Goal: Task Accomplishment & Management: Manage account settings

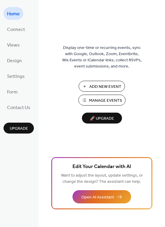
click at [94, 86] on span "Add New Event" at bounding box center [105, 87] width 32 height 6
click at [15, 46] on span "Views" at bounding box center [13, 45] width 13 height 9
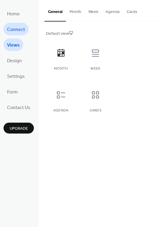
click at [12, 33] on span "Connect" at bounding box center [16, 29] width 18 height 9
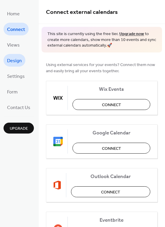
click at [16, 61] on span "Design" at bounding box center [14, 60] width 15 height 9
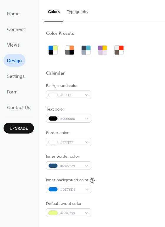
click at [80, 17] on button "Typography" at bounding box center [77, 10] width 29 height 21
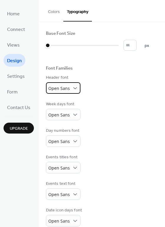
click at [70, 86] on div "Open Sans" at bounding box center [63, 87] width 34 height 11
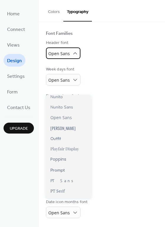
scroll to position [308, 0]
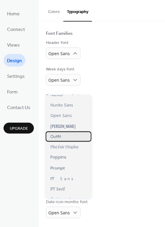
click at [54, 134] on span "Outfit" at bounding box center [55, 136] width 11 height 5
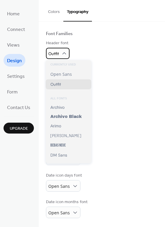
click at [63, 56] on div "Outfit" at bounding box center [58, 53] width 24 height 11
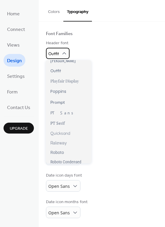
scroll to position [348, 0]
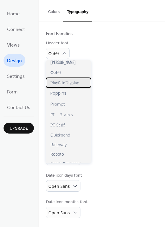
click at [67, 82] on span "Playfair Display" at bounding box center [64, 83] width 29 height 6
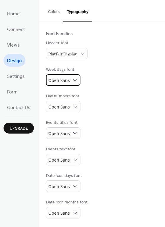
click at [71, 85] on div "Open Sans" at bounding box center [63, 79] width 34 height 11
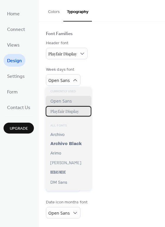
click at [74, 111] on span "Playfair Display" at bounding box center [64, 111] width 29 height 6
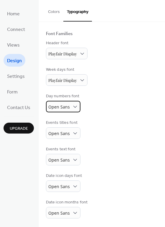
click at [69, 108] on div "Open Sans" at bounding box center [63, 106] width 34 height 11
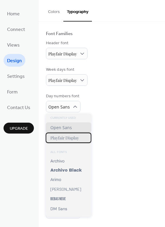
click at [68, 140] on span "Playfair Display" at bounding box center [64, 138] width 29 height 6
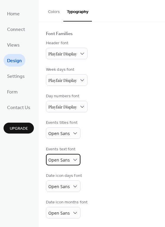
click at [66, 160] on span "Open Sans" at bounding box center [59, 160] width 22 height 6
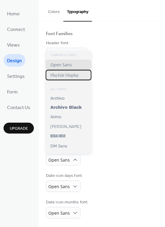
click at [66, 77] on span "Playfair Display" at bounding box center [64, 75] width 29 height 6
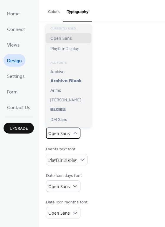
click at [62, 133] on span "Open Sans" at bounding box center [59, 134] width 22 height 6
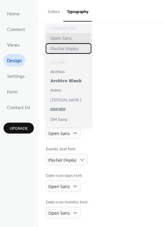
click at [67, 50] on span "Playfair Display" at bounding box center [64, 49] width 29 height 6
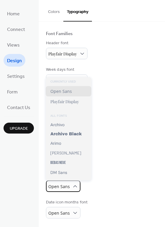
click at [65, 189] on span "Open Sans" at bounding box center [59, 187] width 22 height 6
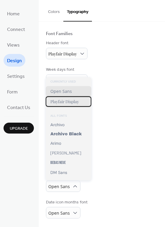
click at [72, 104] on span "Playfair Display" at bounding box center [64, 102] width 29 height 6
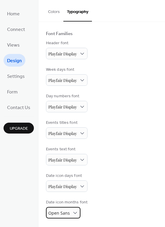
click at [64, 214] on span "Open Sans" at bounding box center [59, 213] width 22 height 6
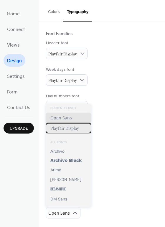
click at [75, 129] on span "Playfair Display" at bounding box center [64, 128] width 29 height 6
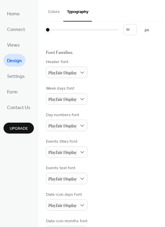
scroll to position [0, 0]
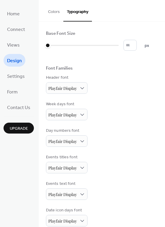
click at [55, 9] on button "Colors" at bounding box center [54, 10] width 19 height 21
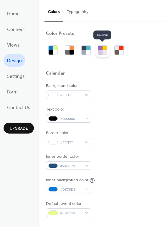
click at [98, 51] on div at bounding box center [100, 52] width 4 height 4
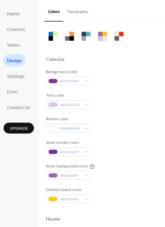
scroll to position [17, 0]
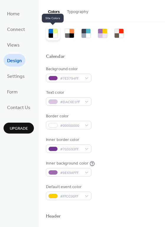
click at [52, 32] on div at bounding box center [51, 31] width 4 height 4
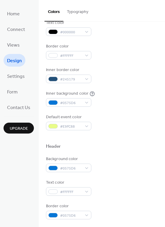
scroll to position [69, 0]
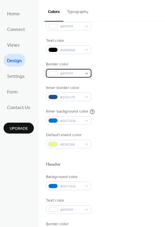
click at [73, 71] on span "#FFFFFF" at bounding box center [71, 74] width 22 height 6
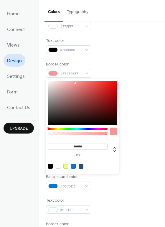
drag, startPoint x: 48, startPoint y: 81, endPoint x: 75, endPoint y: 83, distance: 27.2
click at [75, 83] on div at bounding box center [74, 82] width 1 height 1
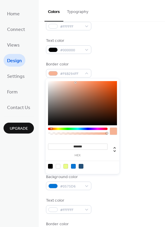
drag, startPoint x: 48, startPoint y: 128, endPoint x: 53, endPoint y: 129, distance: 5.3
click at [52, 129] on div at bounding box center [51, 129] width 2 height 2
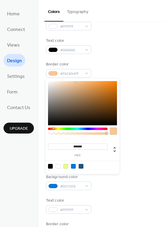
click at [66, 167] on div at bounding box center [65, 166] width 5 height 5
type input "*******"
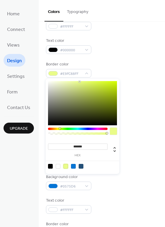
click at [122, 116] on div "Inner background color #0575D6" at bounding box center [102, 116] width 112 height 16
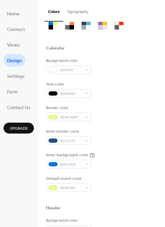
scroll to position [24, 0]
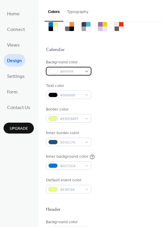
click at [79, 73] on span "#FFFFFF" at bounding box center [71, 72] width 22 height 6
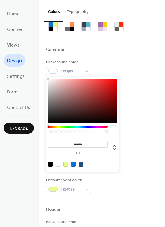
click at [66, 164] on div at bounding box center [65, 164] width 5 height 5
type input "*******"
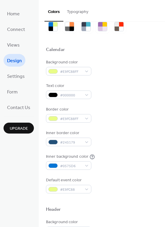
click at [138, 129] on div "Background color #E9FC88FF Text color #000000 Border color #E9FC88FF Inner bord…" at bounding box center [102, 126] width 112 height 134
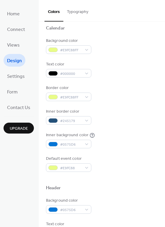
scroll to position [57, 0]
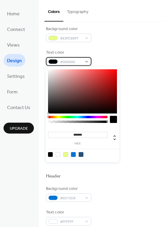
click at [73, 60] on span "#000000" at bounding box center [71, 62] width 22 height 6
click at [57, 154] on div at bounding box center [58, 154] width 5 height 5
type input "*******"
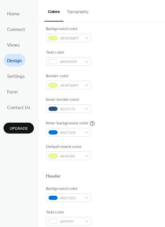
click at [135, 124] on div "Inner background color #0575D6" at bounding box center [102, 128] width 112 height 16
click at [75, 10] on button "Typography" at bounding box center [77, 10] width 29 height 21
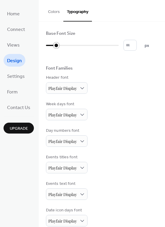
drag, startPoint x: 48, startPoint y: 46, endPoint x: 53, endPoint y: 46, distance: 5.0
click at [53, 46] on div at bounding box center [56, 45] width 6 height 6
drag, startPoint x: 55, startPoint y: 45, endPoint x: 59, endPoint y: 45, distance: 3.8
click at [59, 45] on div at bounding box center [82, 45] width 73 height 9
click at [63, 45] on div at bounding box center [82, 45] width 73 height 9
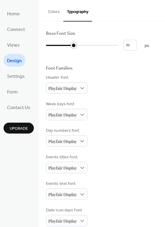
type input "**"
click at [73, 46] on div at bounding box center [82, 45] width 73 height 9
click at [73, 46] on div at bounding box center [74, 45] width 6 height 6
click at [55, 14] on button "Colors" at bounding box center [54, 10] width 19 height 21
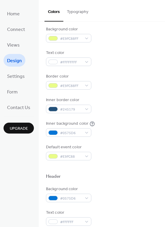
scroll to position [57, 0]
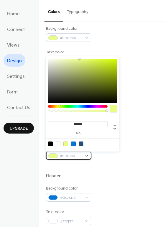
click at [74, 157] on span "#E9FC88" at bounding box center [71, 156] width 22 height 6
click at [82, 143] on div at bounding box center [81, 144] width 5 height 5
type input "*******"
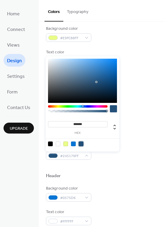
click at [120, 144] on div "Default event color #245179FF" at bounding box center [102, 152] width 112 height 16
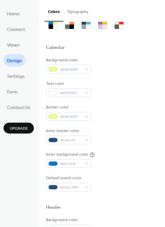
scroll to position [23, 0]
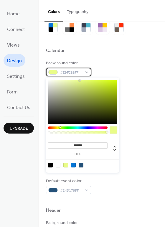
click at [84, 70] on div "#E9FC88FF" at bounding box center [68, 72] width 45 height 9
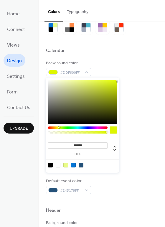
drag, startPoint x: 80, startPoint y: 80, endPoint x: 118, endPoint y: 81, distance: 38.0
click at [118, 81] on div "******* hex" at bounding box center [83, 125] width 74 height 95
type input "*******"
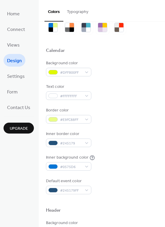
click at [138, 97] on div "Text color #FFFFFFFF" at bounding box center [102, 92] width 112 height 16
click at [84, 72] on div "#DFF800FF" at bounding box center [68, 72] width 45 height 9
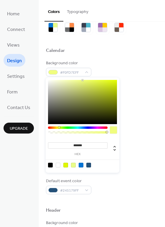
type input "*******"
drag, startPoint x: 117, startPoint y: 80, endPoint x: 83, endPoint y: 80, distance: 34.5
click at [83, 80] on div at bounding box center [82, 80] width 1 height 1
click at [144, 108] on div "Border color #E9FC88FF" at bounding box center [102, 115] width 112 height 16
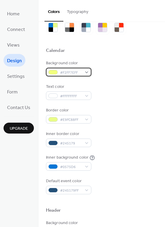
click at [81, 74] on span "#F2FF7EFF" at bounding box center [71, 73] width 22 height 6
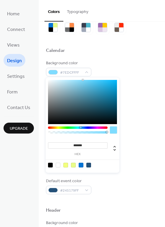
type input "*******"
drag, startPoint x: 59, startPoint y: 127, endPoint x: 80, endPoint y: 127, distance: 21.2
click at [80, 127] on div at bounding box center [81, 127] width 2 height 2
click at [139, 127] on div "Background color #7EDFFFFF Text color #FFFFFFFF Border color #E9FC88FF Inner bo…" at bounding box center [102, 127] width 112 height 134
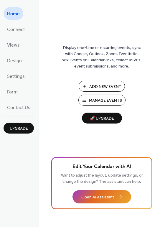
click at [101, 84] on span "Add New Event" at bounding box center [105, 87] width 32 height 6
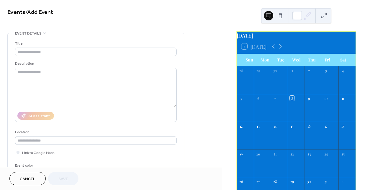
click at [353, 134] on div "28 29 30 1 2 3 4 5 6 7 8 9 10 11 12 13 14 15 16 17 18 19 20 21 22 23 24 25 26 2…" at bounding box center [296, 151] width 119 height 170
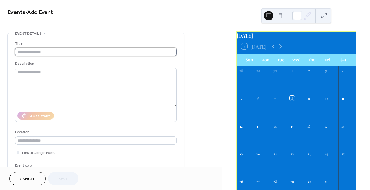
click at [43, 53] on input "text" at bounding box center [96, 51] width 162 height 9
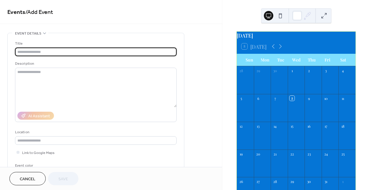
paste input "**********"
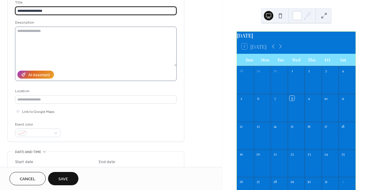
scroll to position [65, 0]
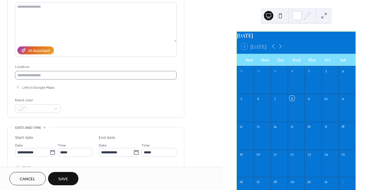
type input "**********"
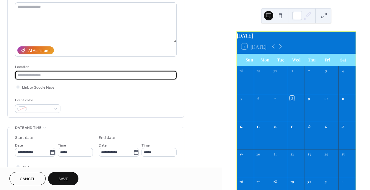
click at [39, 76] on input "text" at bounding box center [96, 75] width 162 height 9
type input "******"
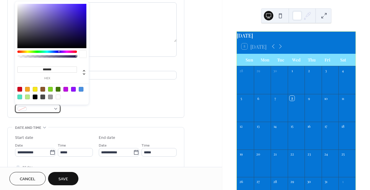
click at [36, 108] on span at bounding box center [40, 109] width 22 height 6
click at [27, 88] on div at bounding box center [27, 89] width 5 height 5
type input "*******"
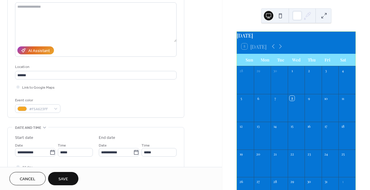
click at [119, 87] on div "Link to Google Maps" at bounding box center [96, 87] width 162 height 6
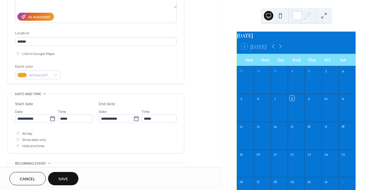
scroll to position [109, 0]
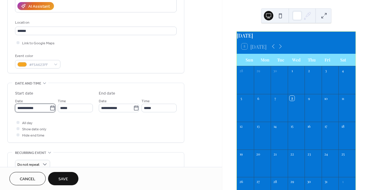
click at [37, 109] on input "**********" at bounding box center [32, 107] width 34 height 9
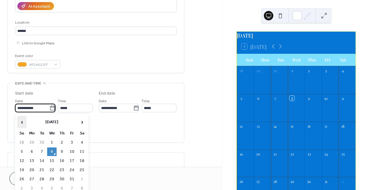
click at [21, 122] on span "‹" at bounding box center [21, 122] width 9 height 12
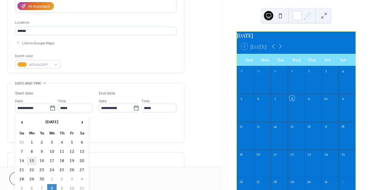
click at [32, 162] on td "15" at bounding box center [31, 160] width 9 height 9
type input "**********"
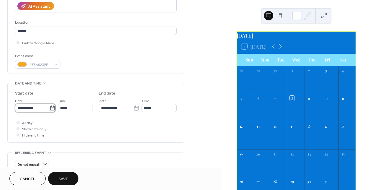
click at [43, 108] on input "**********" at bounding box center [32, 107] width 34 height 9
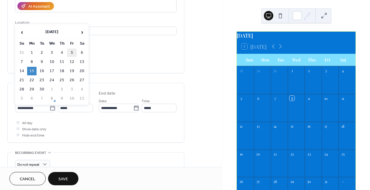
click at [68, 53] on td "5" at bounding box center [71, 52] width 9 height 9
type input "**********"
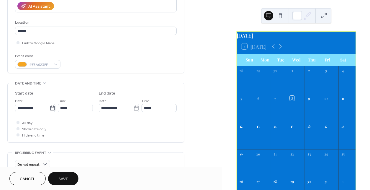
click at [114, 128] on div "All day Show date only Hide end time" at bounding box center [96, 128] width 162 height 19
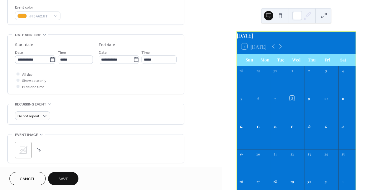
scroll to position [161, 0]
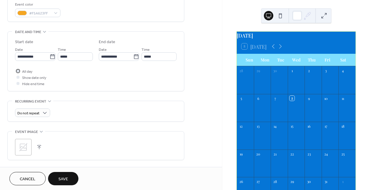
click at [17, 70] on div at bounding box center [18, 70] width 3 height 3
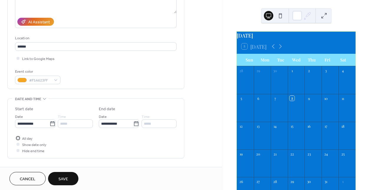
scroll to position [227, 0]
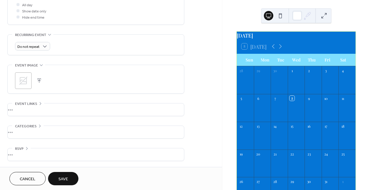
click at [39, 129] on div "•••" at bounding box center [96, 132] width 176 height 12
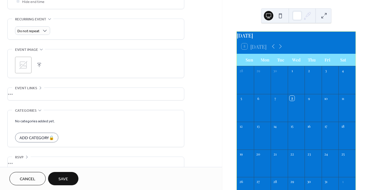
scroll to position [251, 0]
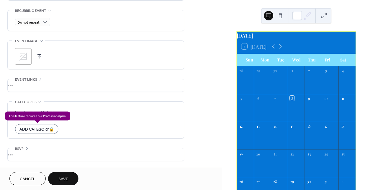
click at [40, 128] on div "Add Category 🔒" at bounding box center [36, 129] width 43 height 10
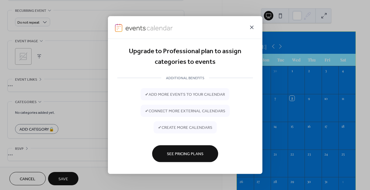
click at [250, 30] on icon at bounding box center [251, 27] width 7 height 7
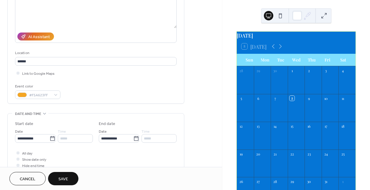
scroll to position [44, 0]
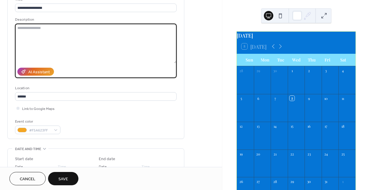
click at [36, 30] on textarea at bounding box center [96, 44] width 162 height 40
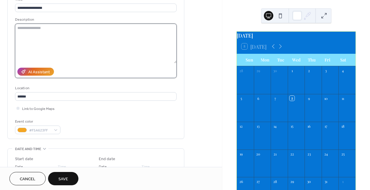
click at [67, 31] on textarea at bounding box center [96, 44] width 162 height 40
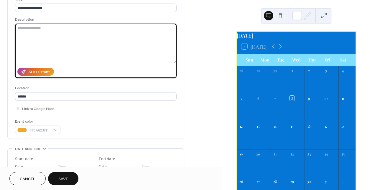
paste textarea "**********"
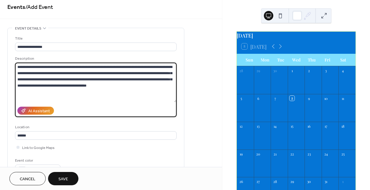
scroll to position [0, 0]
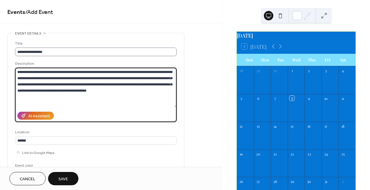
type textarea "**********"
click at [52, 53] on input "**********" at bounding box center [96, 51] width 162 height 9
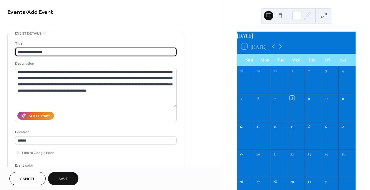
click at [33, 52] on input "**********" at bounding box center [96, 51] width 162 height 9
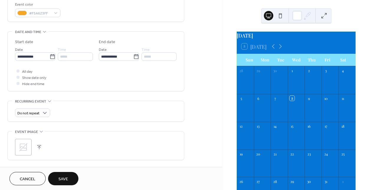
scroll to position [251, 0]
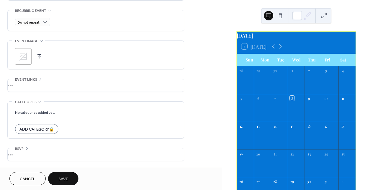
type input "**********"
click at [63, 179] on span "Save" at bounding box center [63, 179] width 10 height 6
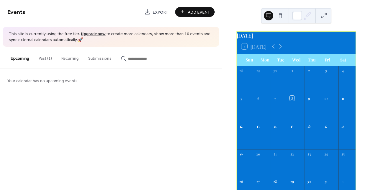
click at [48, 57] on button "Past (1)" at bounding box center [45, 57] width 23 height 21
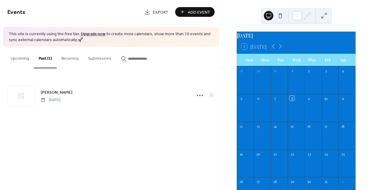
click at [150, 159] on div "Events Export Add Event This site is currently using the free tier. Upgrade now…" at bounding box center [111, 95] width 222 height 190
click at [274, 50] on icon at bounding box center [273, 46] width 7 height 7
click at [327, 80] on div at bounding box center [330, 77] width 17 height 5
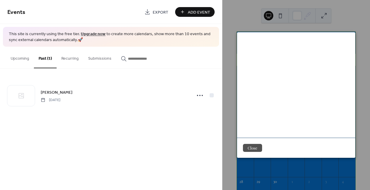
click at [265, 51] on span "[DATE]" at bounding box center [258, 53] width 14 height 8
click at [251, 148] on button "Close" at bounding box center [252, 148] width 19 height 8
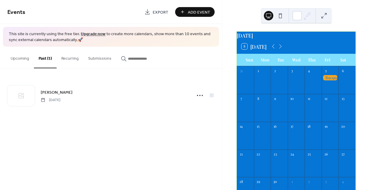
click at [327, 80] on div at bounding box center [330, 77] width 17 height 5
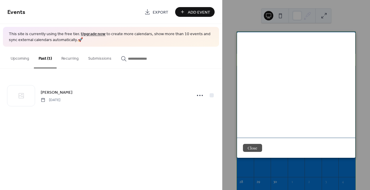
click at [245, 148] on button "Close" at bounding box center [252, 148] width 19 height 8
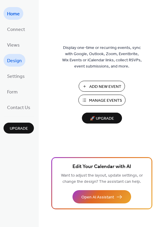
click at [14, 61] on span "Design" at bounding box center [14, 60] width 15 height 9
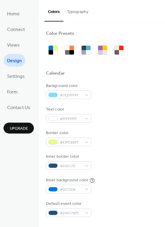
click at [75, 16] on button "Typography" at bounding box center [77, 10] width 29 height 21
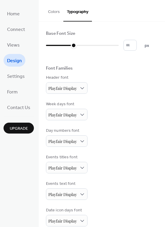
click at [58, 9] on button "Colors" at bounding box center [54, 10] width 19 height 21
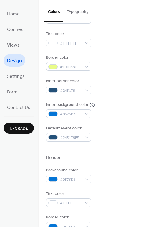
scroll to position [78, 0]
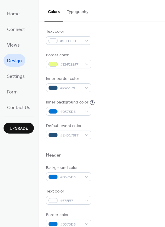
click at [82, 45] on div "Background color #7EDFFFFF Text color #FFFFFFFF Border color #E9FC88FF Inner bo…" at bounding box center [102, 72] width 112 height 134
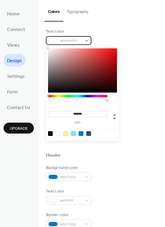
click at [82, 43] on div "#FFFFFFFF" at bounding box center [68, 40] width 45 height 9
click at [88, 134] on div at bounding box center [88, 133] width 5 height 5
type input "*******"
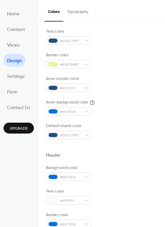
click at [139, 95] on div "Background color #7EDFFFFF Text color #245179FF Border color #E9FC88FF Inner bo…" at bounding box center [102, 72] width 112 height 134
click at [70, 85] on span "#245179" at bounding box center [71, 88] width 22 height 6
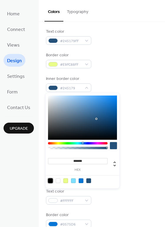
click at [51, 180] on div at bounding box center [50, 180] width 5 height 5
type input "*******"
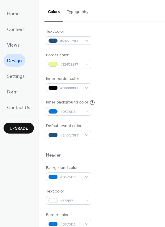
click at [146, 142] on div at bounding box center [102, 145] width 112 height 13
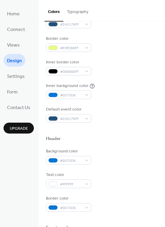
scroll to position [119, 0]
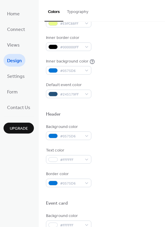
click at [81, 12] on button "Typography" at bounding box center [77, 10] width 29 height 21
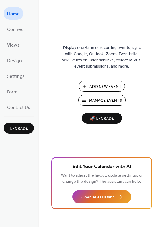
click at [102, 86] on span "Add New Event" at bounding box center [105, 87] width 32 height 6
click at [20, 34] on link "Connect" at bounding box center [16, 29] width 25 height 13
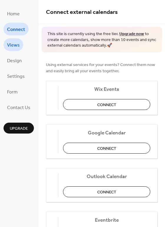
click at [17, 47] on span "Views" at bounding box center [13, 45] width 13 height 9
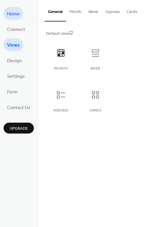
click at [17, 19] on link "Home" at bounding box center [14, 13] width 20 height 13
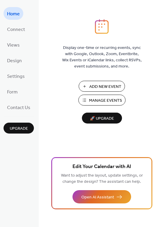
click at [108, 82] on button "Add New Event" at bounding box center [102, 86] width 46 height 11
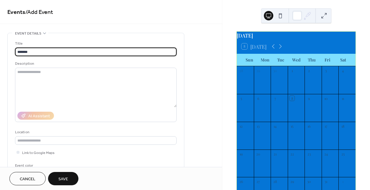
type input "******"
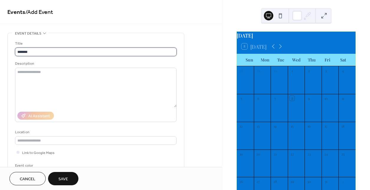
click at [54, 50] on input "******" at bounding box center [96, 51] width 162 height 9
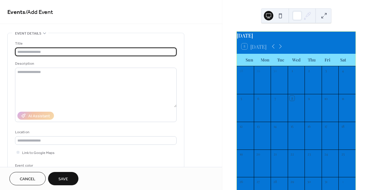
paste input "**********"
click at [34, 53] on input "**********" at bounding box center [96, 51] width 162 height 9
type input "**********"
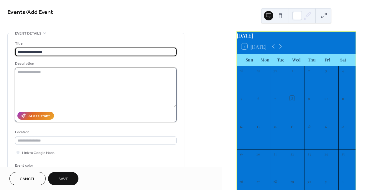
click at [78, 75] on textarea at bounding box center [96, 88] width 162 height 40
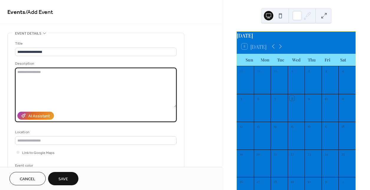
click at [82, 73] on textarea at bounding box center [96, 88] width 162 height 40
paste textarea "**********"
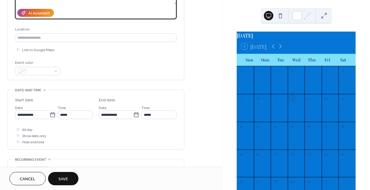
scroll to position [103, 0]
type textarea "**********"
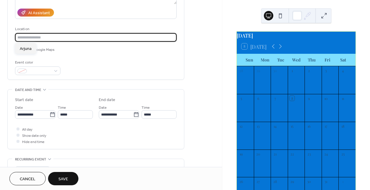
click at [58, 37] on input "text" at bounding box center [96, 37] width 162 height 9
click at [31, 49] on span "Arjuna" at bounding box center [26, 49] width 12 height 6
type input "******"
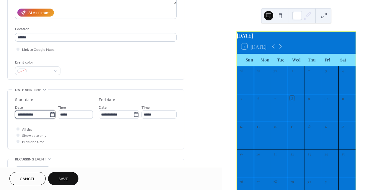
click at [36, 113] on body "**********" at bounding box center [185, 95] width 370 height 190
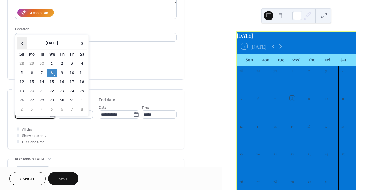
click at [23, 44] on span "‹" at bounding box center [21, 43] width 9 height 12
click at [73, 64] on td "5" at bounding box center [71, 63] width 9 height 9
type input "**********"
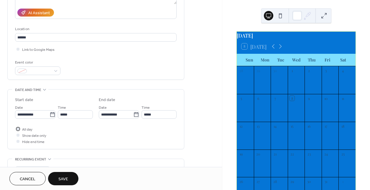
click at [20, 131] on div at bounding box center [18, 129] width 6 height 6
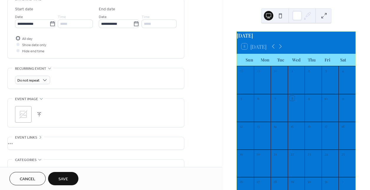
scroll to position [201, 0]
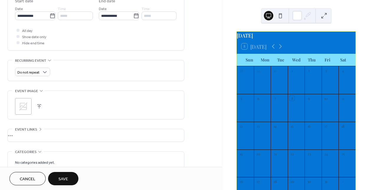
click at [67, 177] on span "Save" at bounding box center [63, 179] width 10 height 6
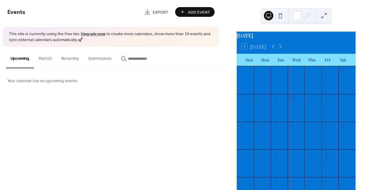
click at [45, 57] on button "Past (2)" at bounding box center [45, 57] width 23 height 21
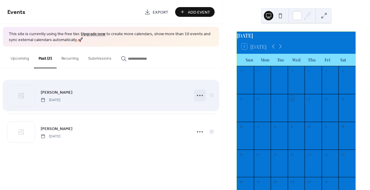
click at [198, 95] on circle at bounding box center [197, 95] width 1 height 1
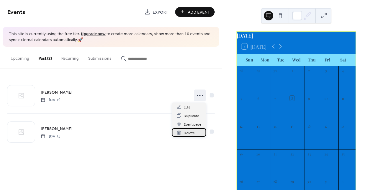
click at [190, 132] on span "Delete" at bounding box center [189, 133] width 11 height 6
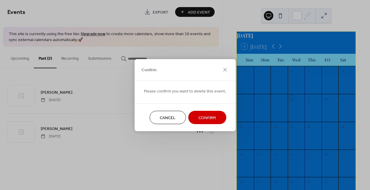
click at [201, 114] on span "Confirm" at bounding box center [206, 117] width 17 height 6
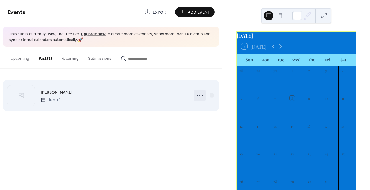
click at [202, 96] on icon at bounding box center [199, 95] width 9 height 9
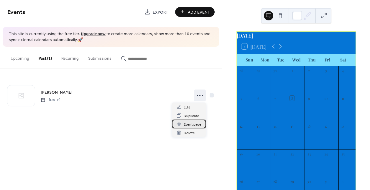
click at [196, 123] on span "Event page" at bounding box center [193, 124] width 18 height 6
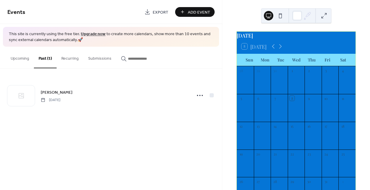
click at [15, 56] on button "Upcoming" at bounding box center [20, 57] width 28 height 21
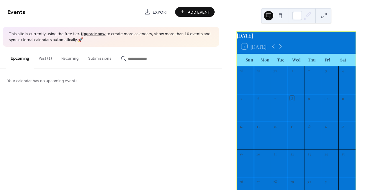
click at [181, 13] on button "Add Event" at bounding box center [195, 12] width 40 height 10
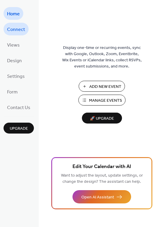
click at [24, 31] on span "Connect" at bounding box center [16, 29] width 18 height 9
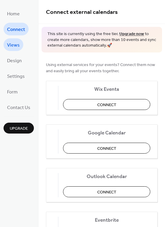
click at [22, 44] on link "Views" at bounding box center [14, 44] width 20 height 13
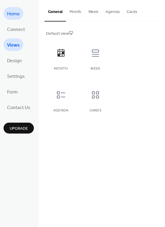
click at [12, 19] on link "Home" at bounding box center [14, 13] width 20 height 13
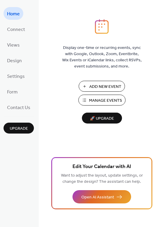
click at [102, 98] on span "Manage Events" at bounding box center [105, 101] width 33 height 6
click at [14, 61] on span "Design" at bounding box center [14, 60] width 15 height 9
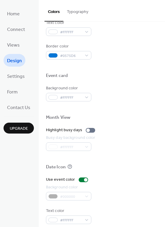
scroll to position [252, 0]
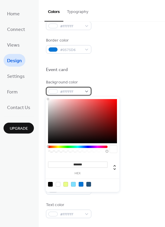
click at [74, 92] on span "#FFFFFF" at bounding box center [71, 92] width 22 height 6
click at [117, 86] on div "Background color #FFFFFF" at bounding box center [102, 87] width 112 height 16
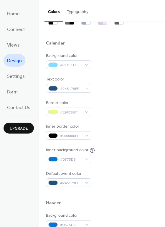
scroll to position [0, 0]
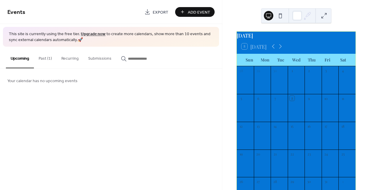
click at [44, 60] on button "Past (1)" at bounding box center [45, 57] width 23 height 21
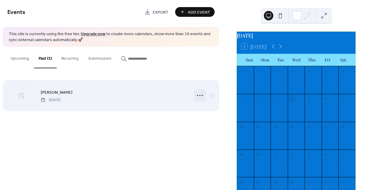
click at [201, 96] on icon at bounding box center [199, 95] width 9 height 9
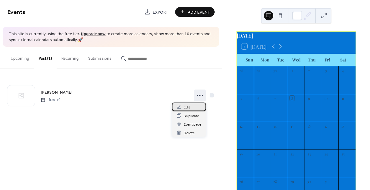
click at [191, 108] on div "Edit" at bounding box center [189, 106] width 34 height 9
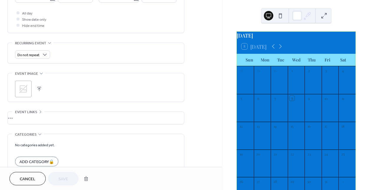
scroll to position [251, 0]
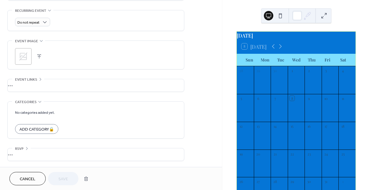
click at [25, 180] on span "Cancel" at bounding box center [28, 179] width 16 height 6
